Goal: Task Accomplishment & Management: Use online tool/utility

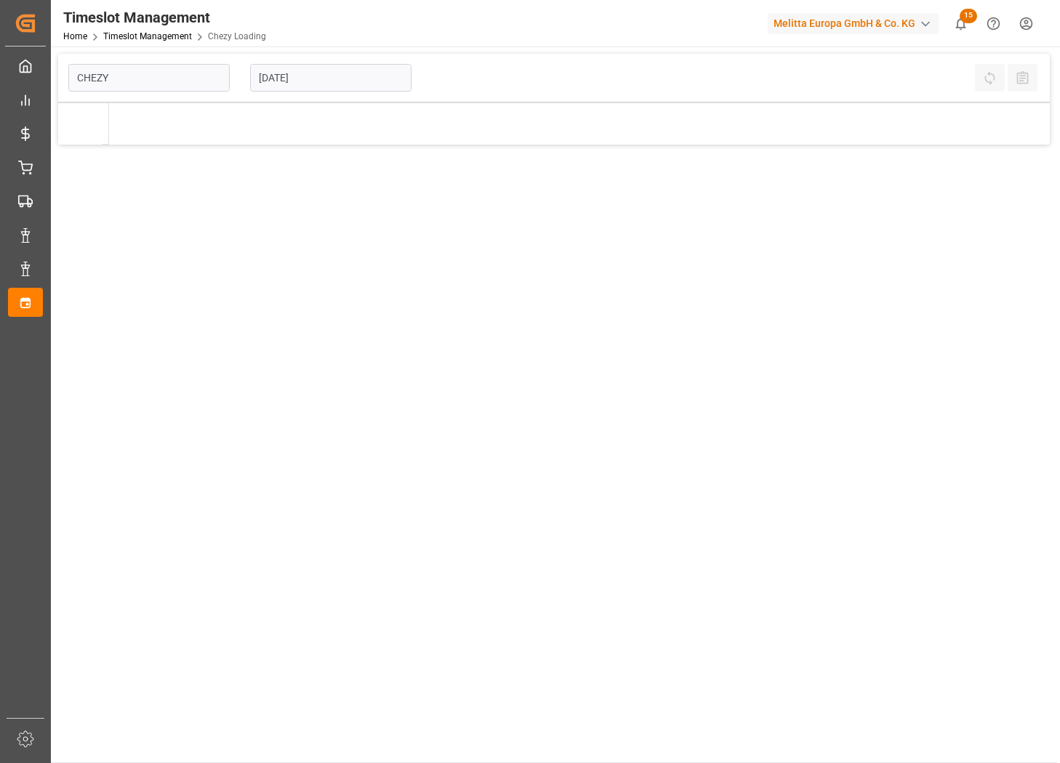
type input "Chezy Loading"
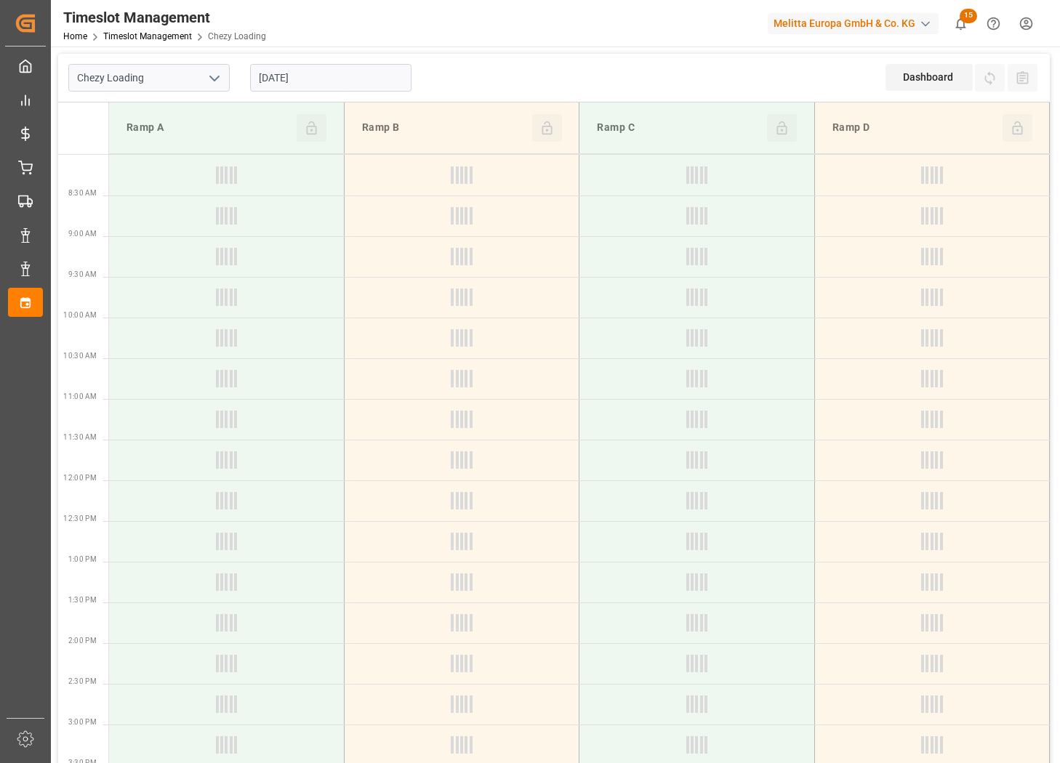
click at [357, 89] on input "[DATE]" at bounding box center [330, 78] width 161 height 28
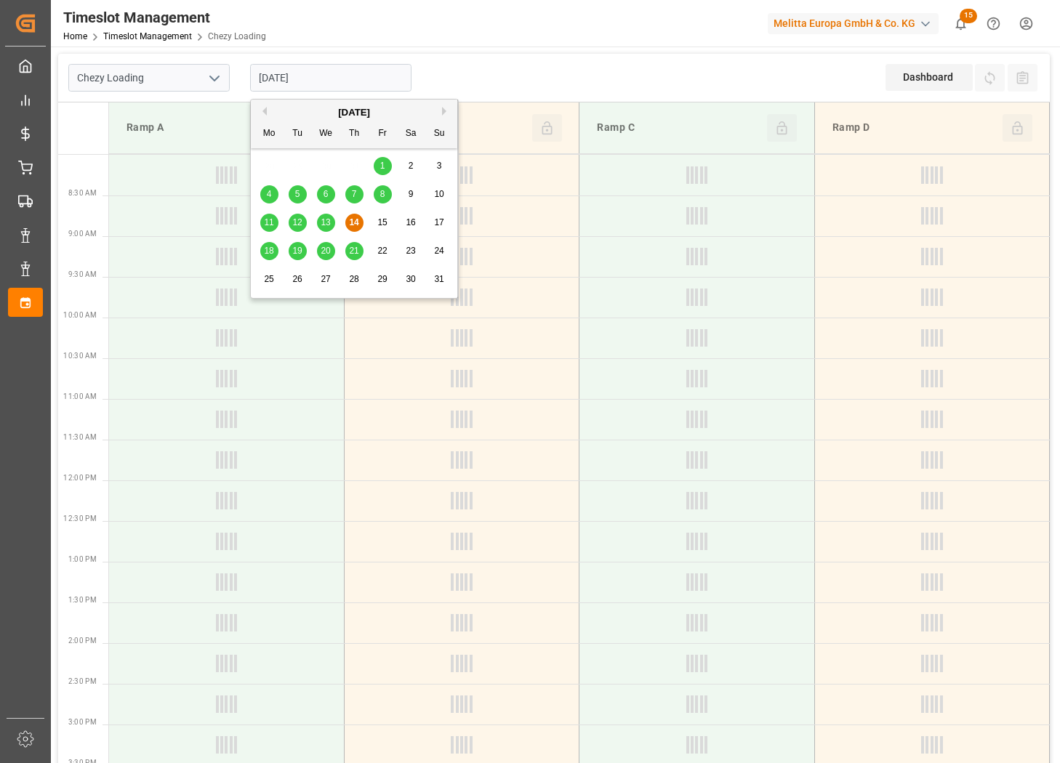
click at [356, 73] on input "[DATE]" at bounding box center [330, 78] width 161 height 28
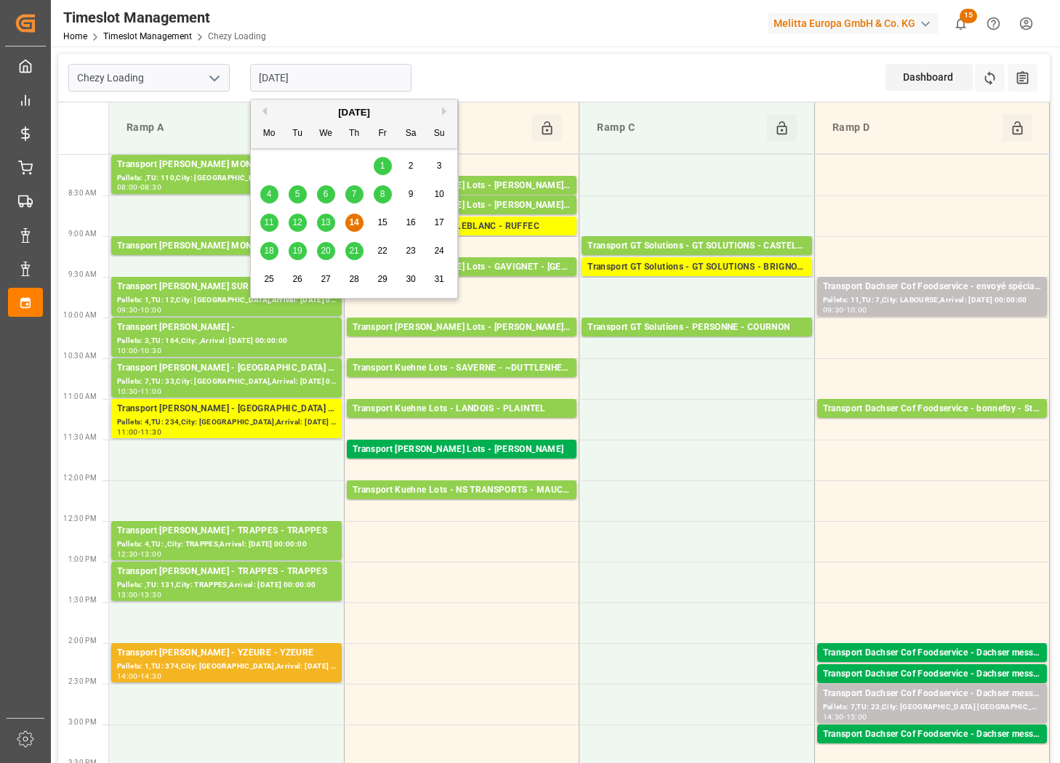
click at [326, 244] on div "20" at bounding box center [326, 251] width 18 height 17
type input "[DATE]"
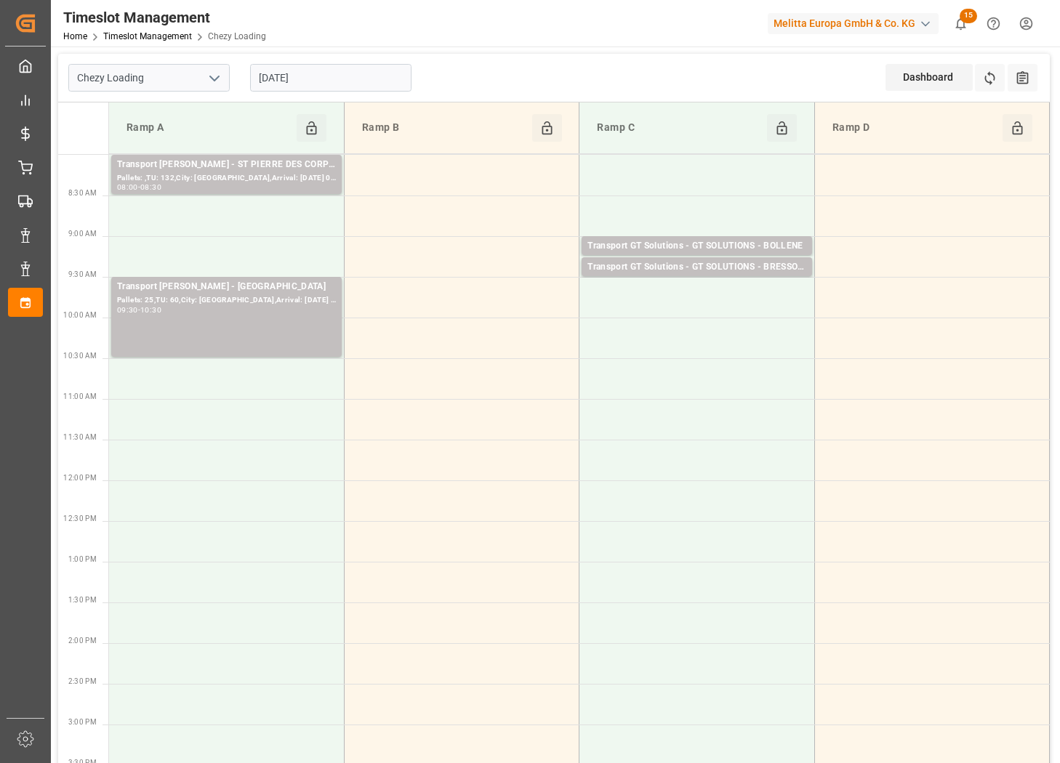
click at [220, 79] on icon "open menu" at bounding box center [214, 78] width 17 height 17
click at [174, 146] on div "Chezy Unloading" at bounding box center [149, 142] width 160 height 33
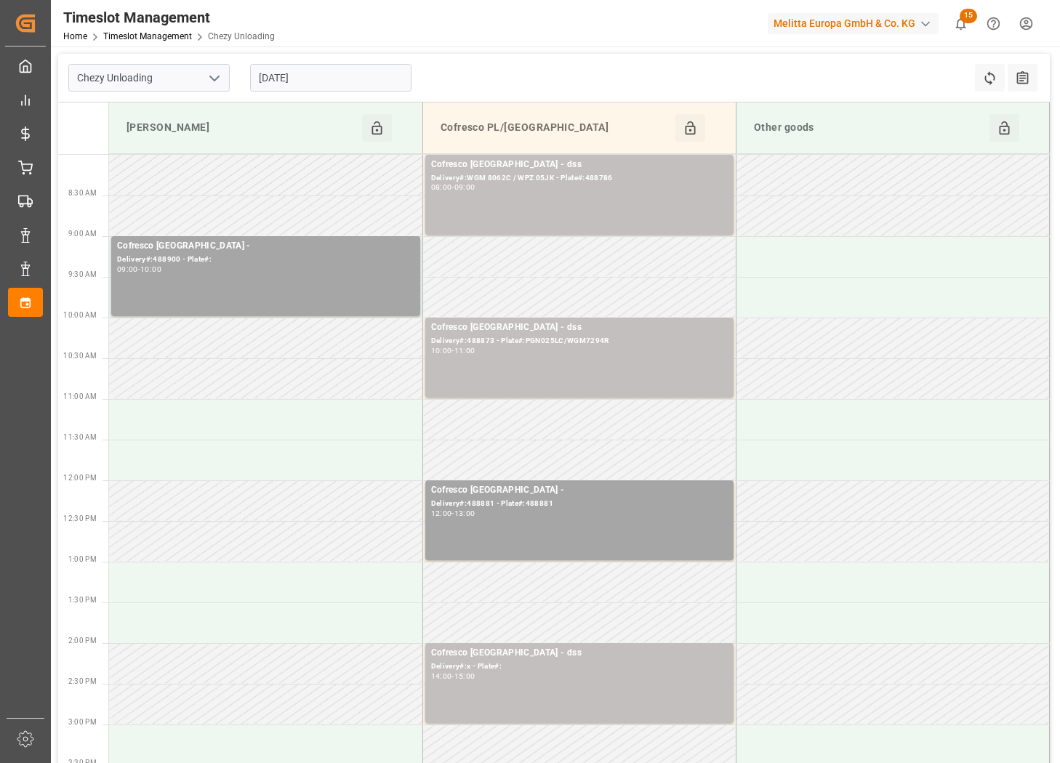
click at [214, 74] on icon "open menu" at bounding box center [214, 78] width 17 height 17
click at [200, 95] on div "Chezy Loading" at bounding box center [149, 110] width 160 height 33
type input "Chezy Loading"
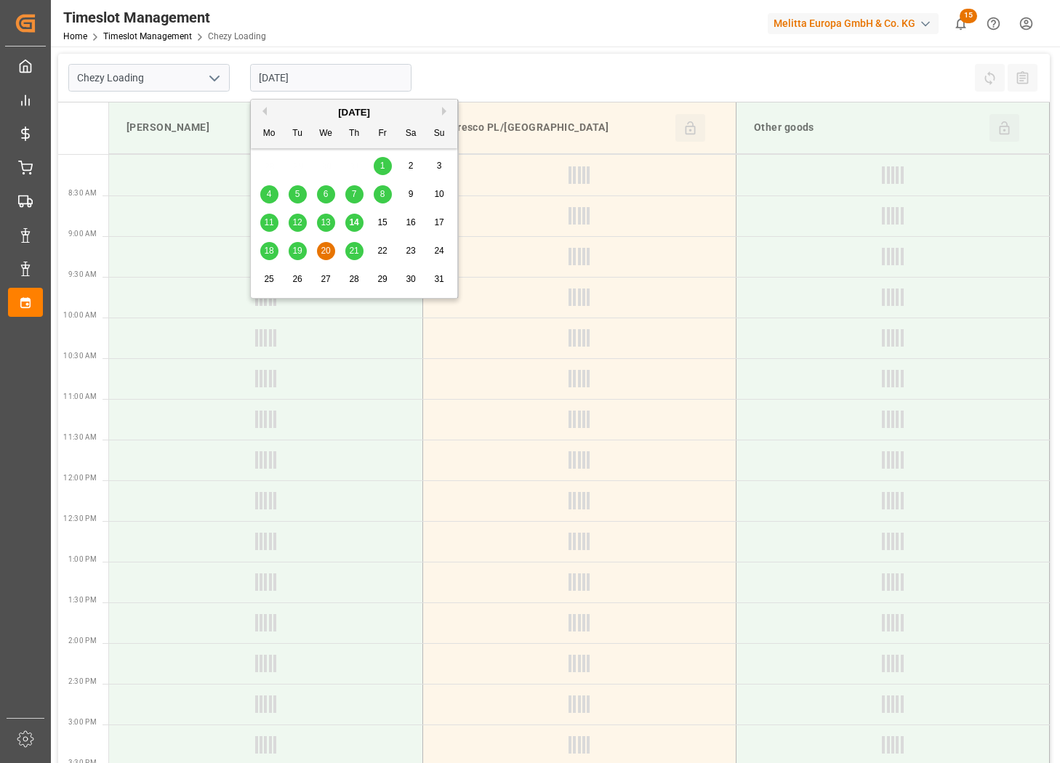
click at [361, 75] on input "[DATE]" at bounding box center [330, 78] width 161 height 28
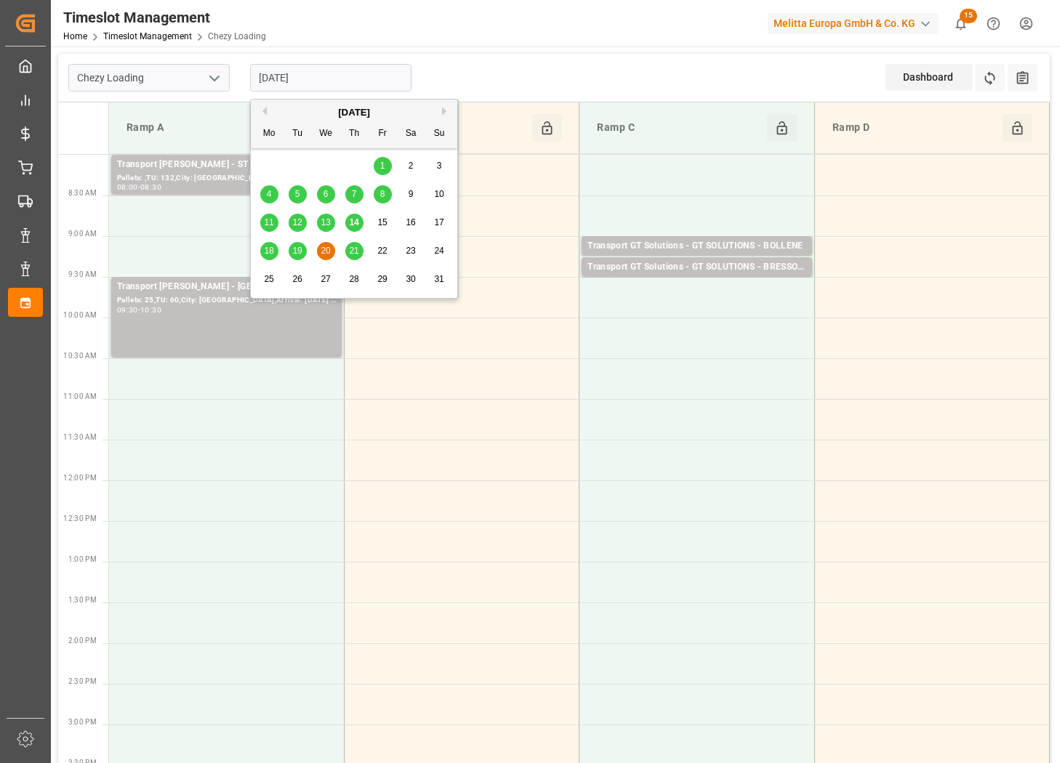
click at [349, 212] on div "11 12 13 14 15 16 17" at bounding box center [354, 223] width 198 height 28
click at [356, 219] on span "14" at bounding box center [353, 222] width 9 height 10
type input "[DATE]"
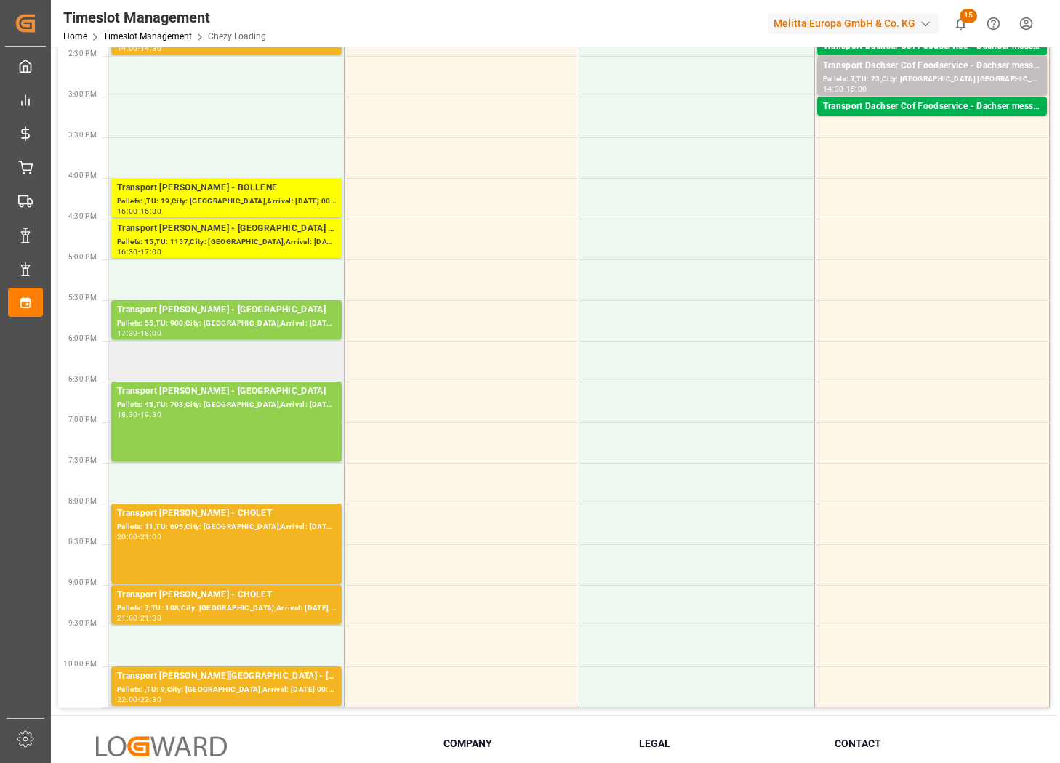
scroll to position [636, 0]
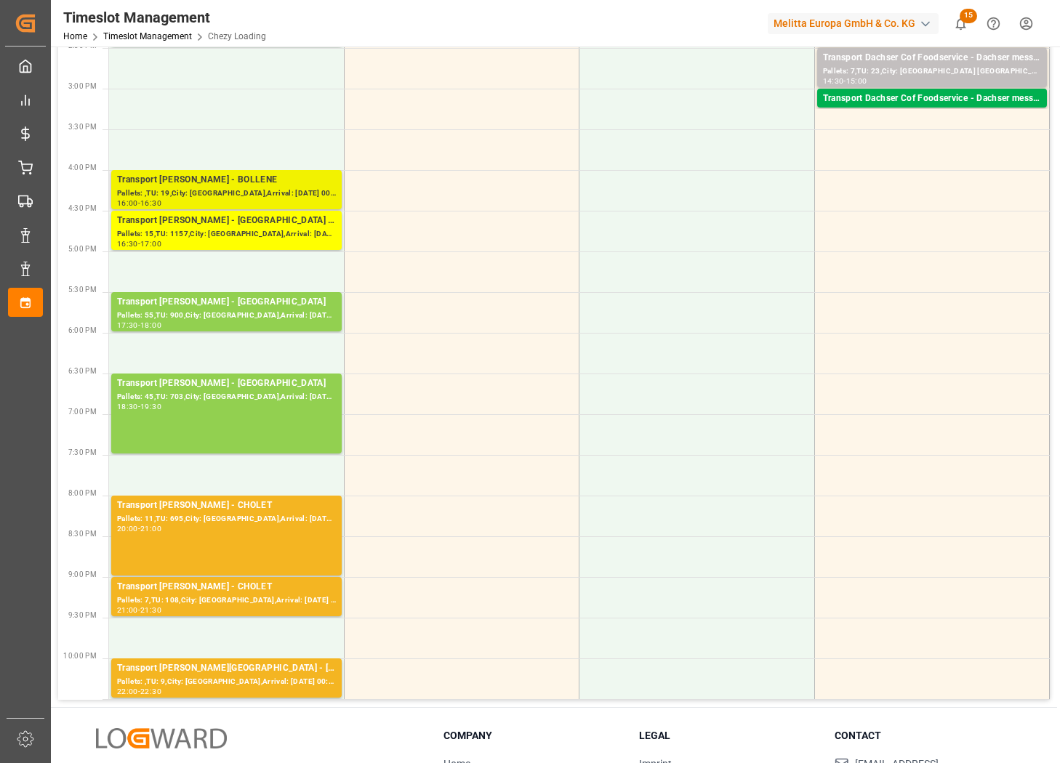
click at [319, 188] on div "Pallets: ,TU: 19,City: [GEOGRAPHIC_DATA],Arrival: [DATE] 00:00:00" at bounding box center [226, 194] width 219 height 12
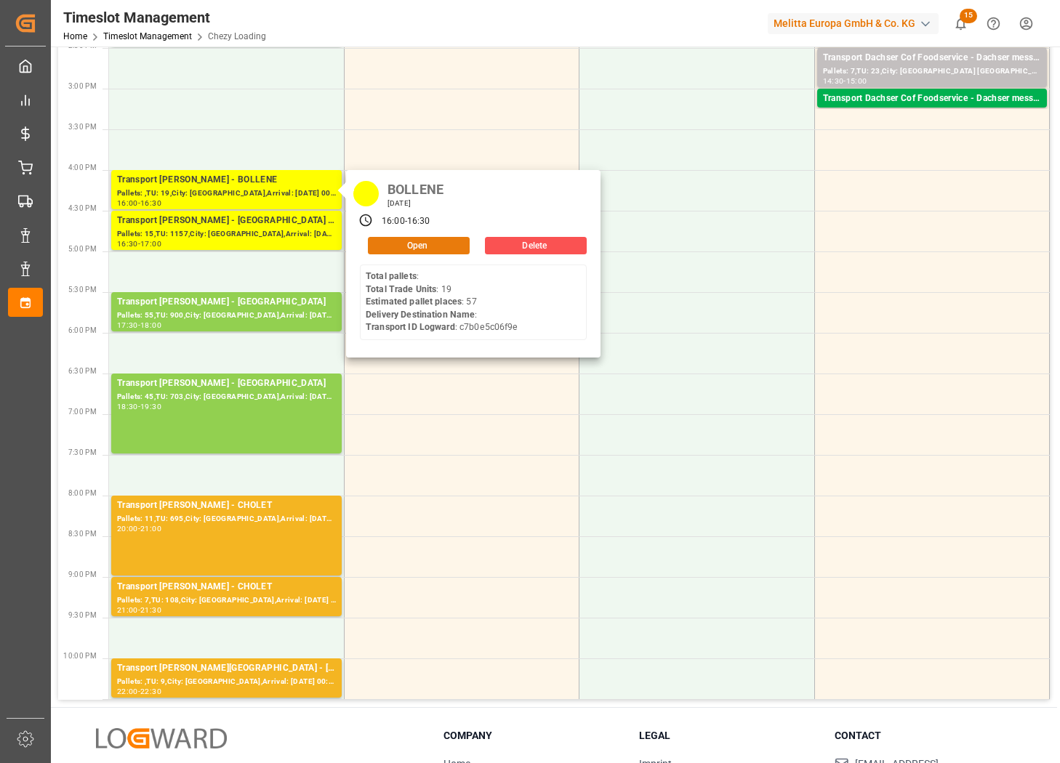
click at [439, 247] on button "Open" at bounding box center [419, 245] width 102 height 17
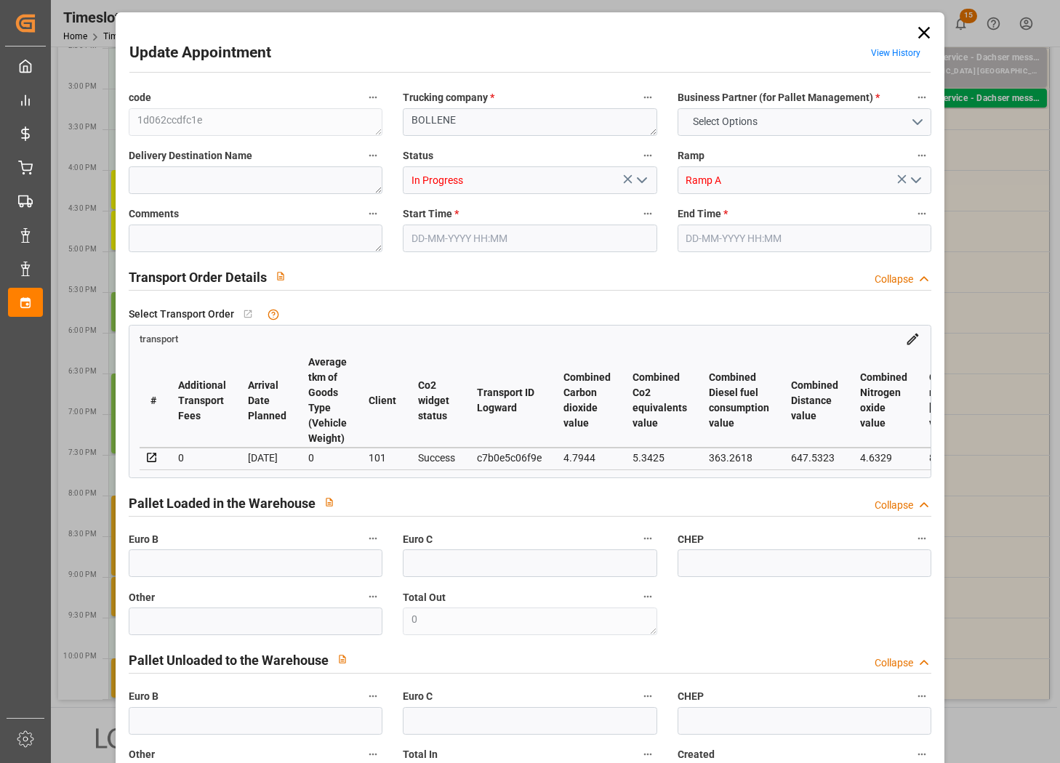
type input "57"
type input "0"
type input "-62.9739"
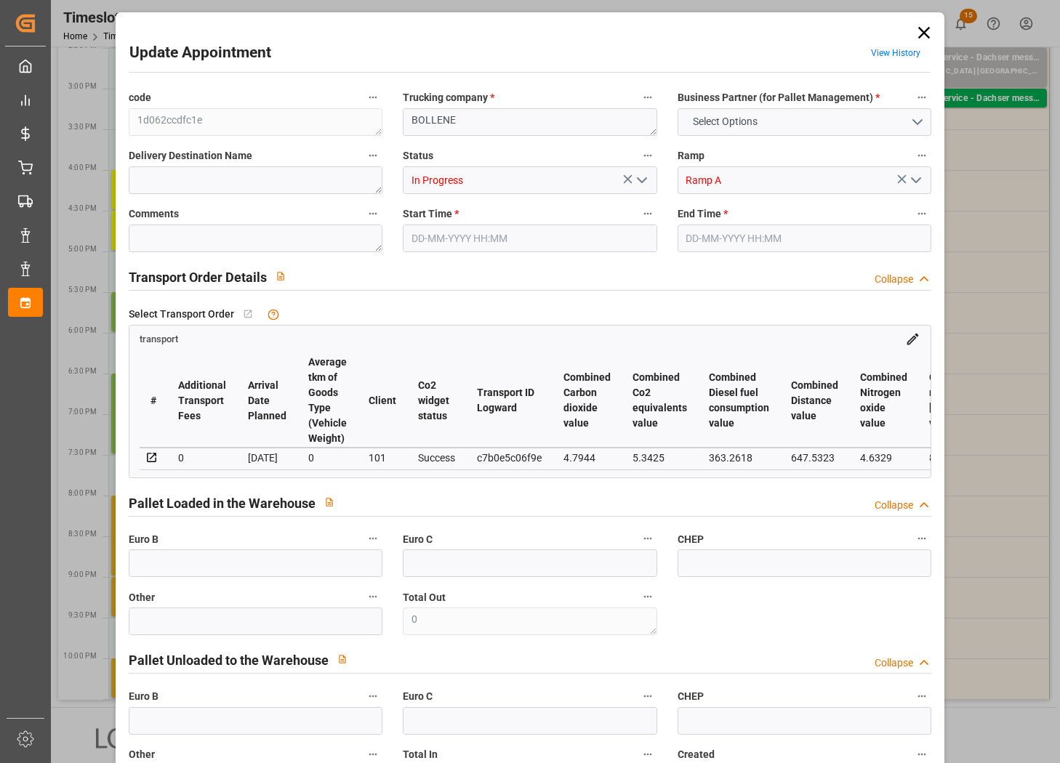
type input "61"
type input "11567.7"
type input "14333.618"
type input "56649.6"
type input "84"
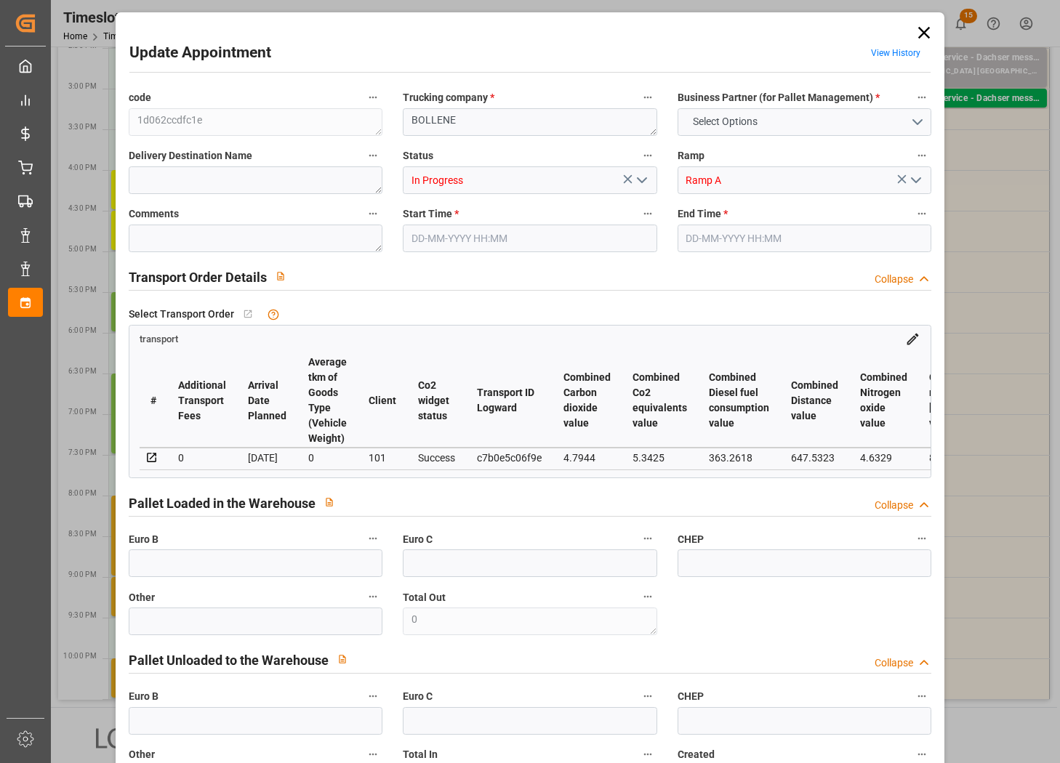
type input "0"
type input "19"
type input "61"
type input "101"
type input "14333.618"
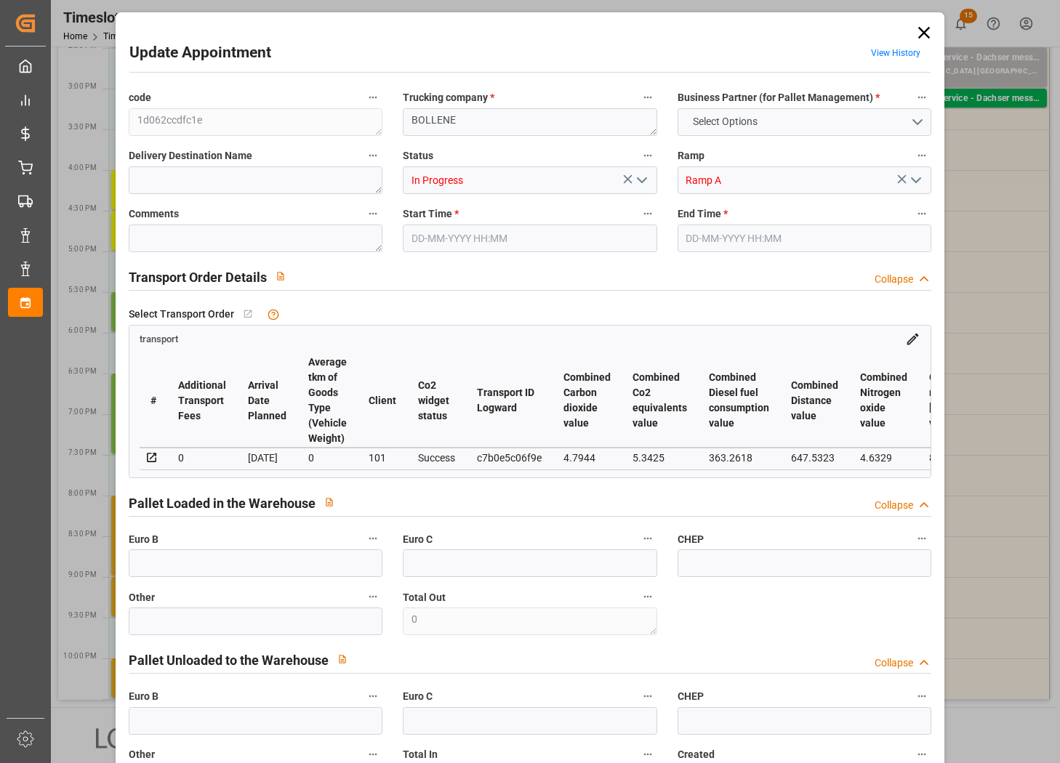
type input "0"
type input "4710.8598"
type input "0"
type input "21"
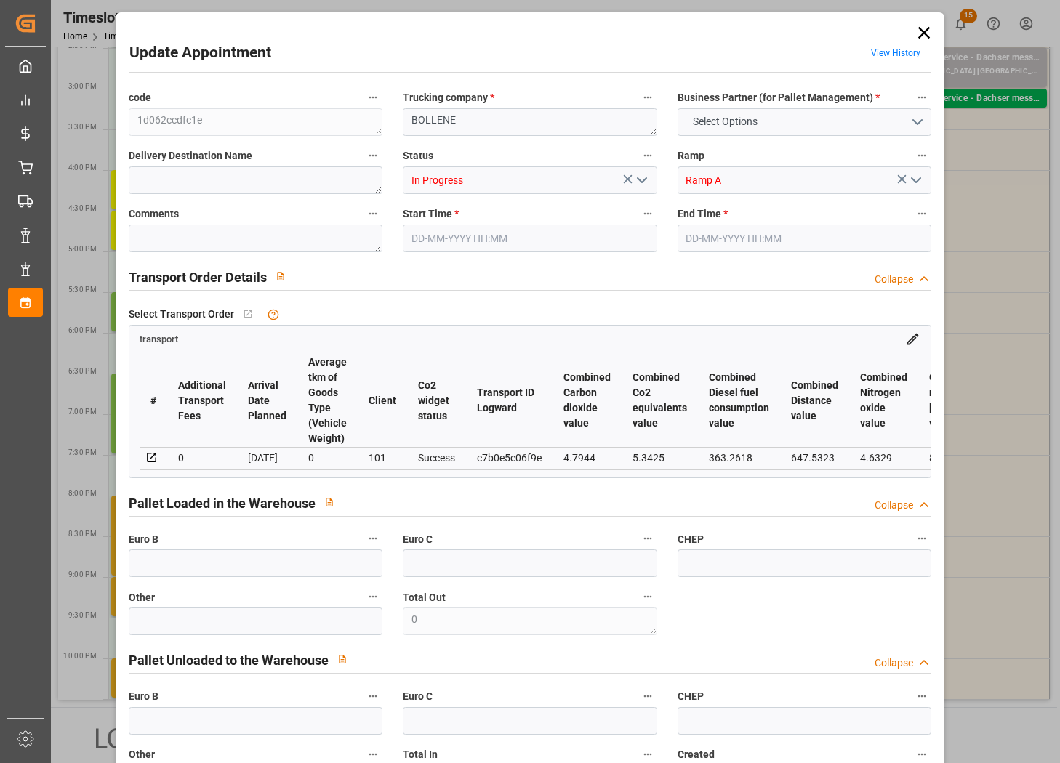
type input "35"
type input "[DATE] 16:00"
type input "[DATE] 16:30"
type input "[DATE] 14:02"
type input "[DATE] 12:09"
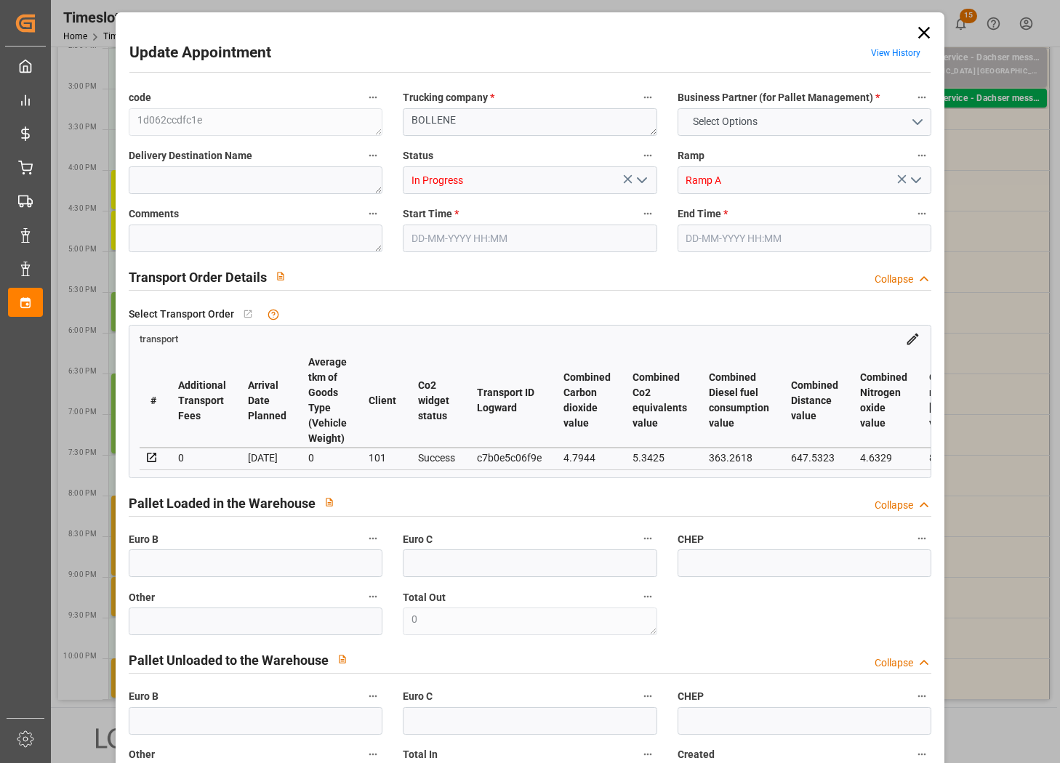
type input "[DATE]"
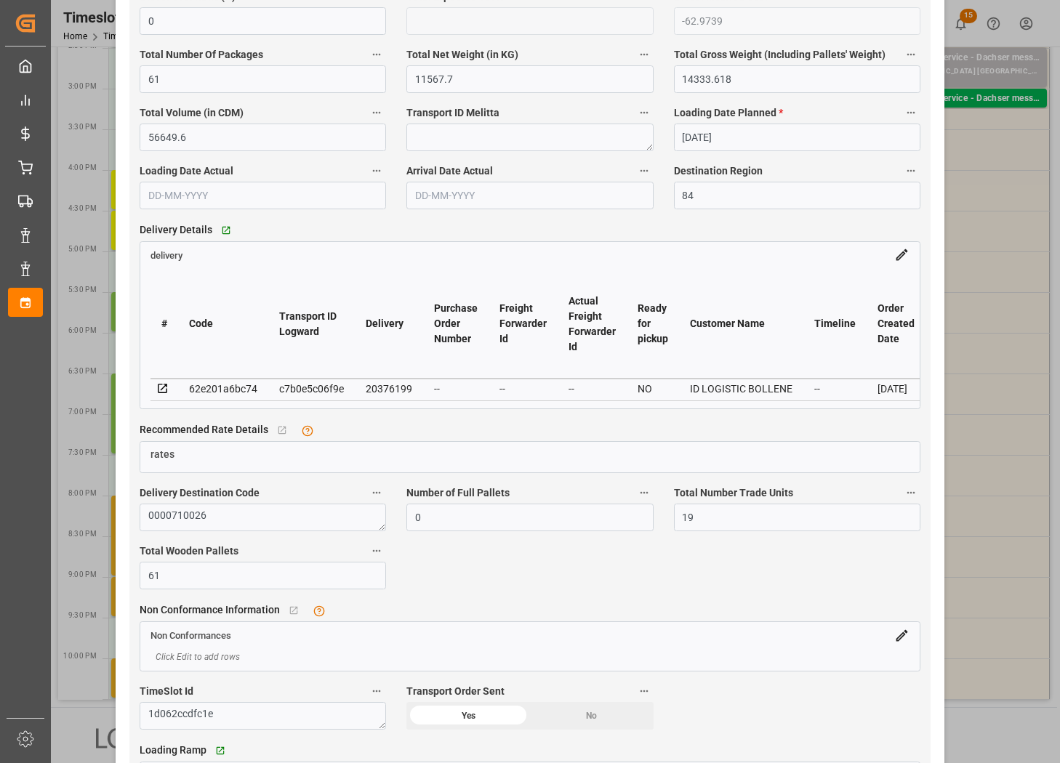
scroll to position [1090, 0]
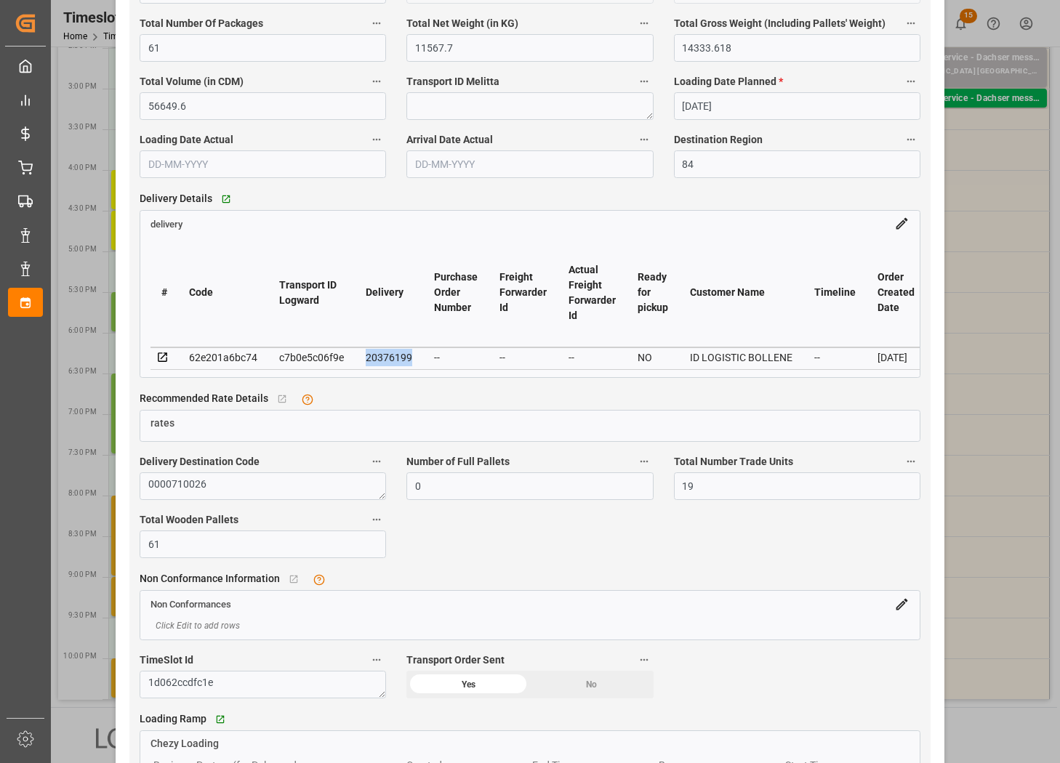
drag, startPoint x: 415, startPoint y: 358, endPoint x: 365, endPoint y: 363, distance: 50.4
click at [365, 363] on td "20376199" at bounding box center [389, 358] width 68 height 22
copy div "20376199"
